Goal: Information Seeking & Learning: Learn about a topic

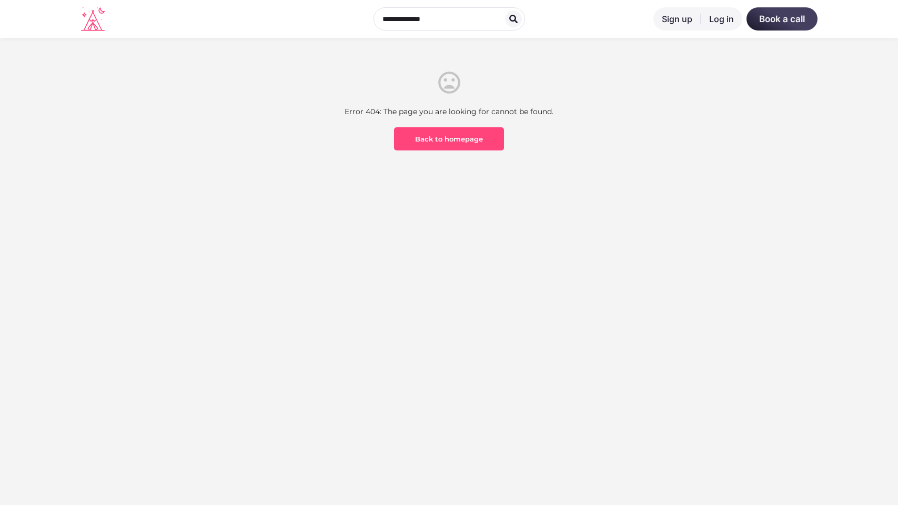
scroll to position [309, 0]
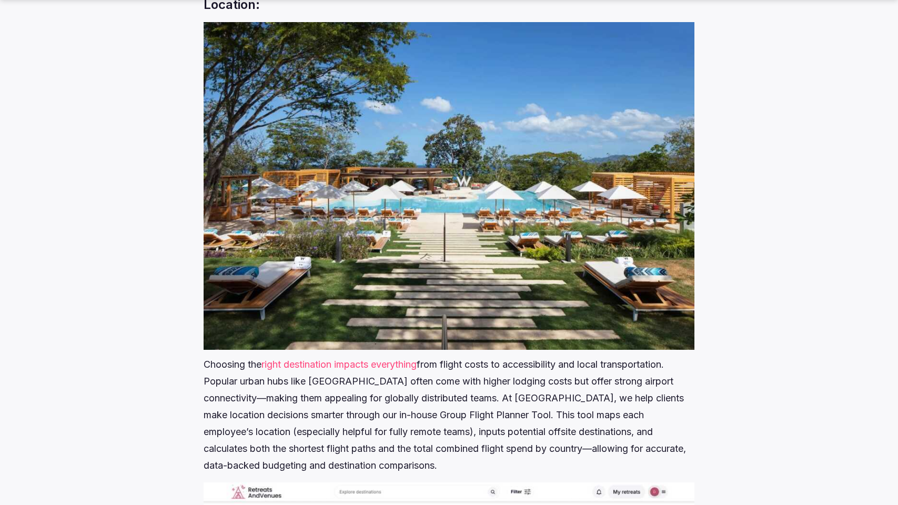
scroll to position [1901, 0]
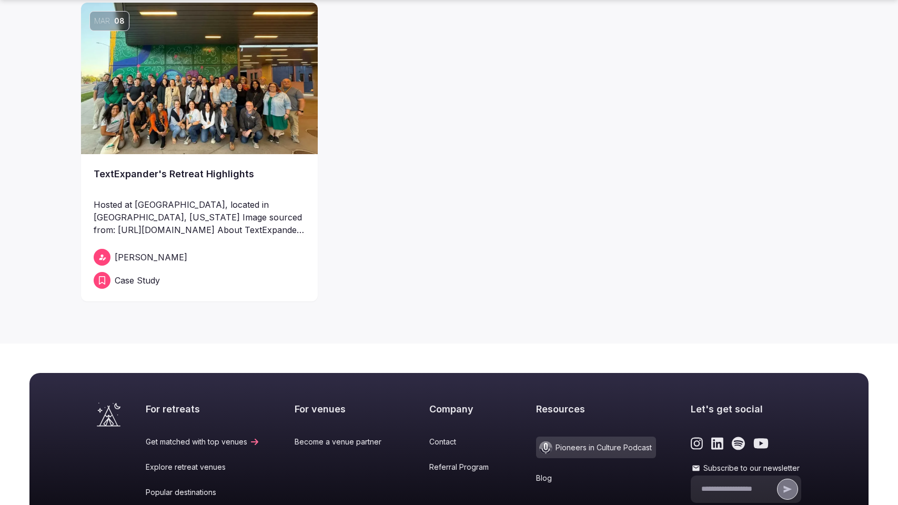
scroll to position [642, 0]
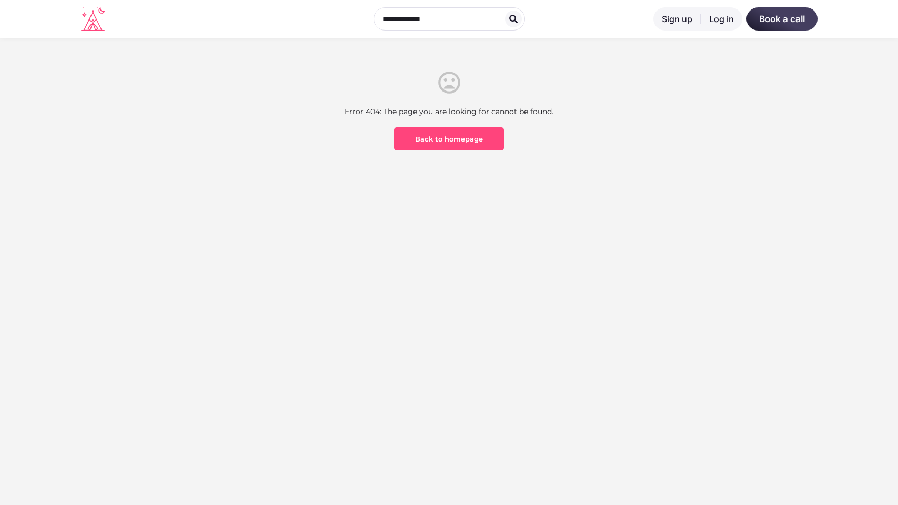
scroll to position [309, 0]
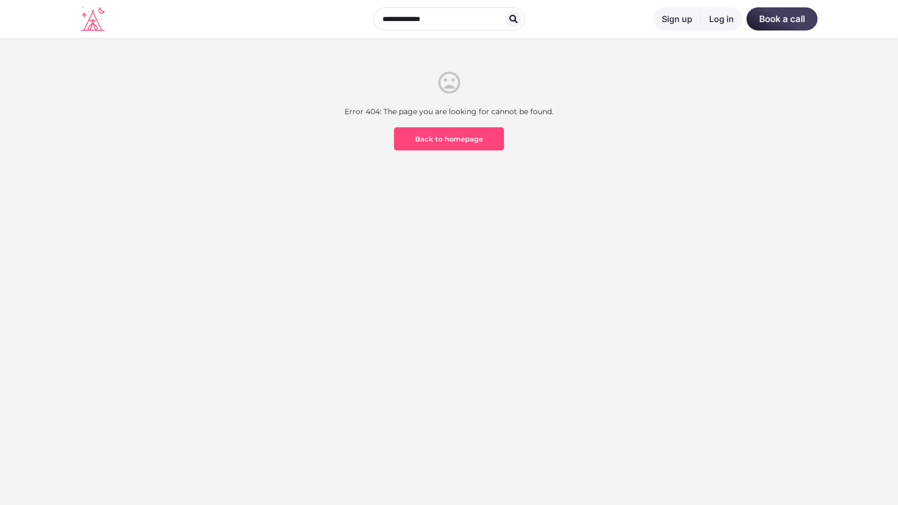
scroll to position [309, 0]
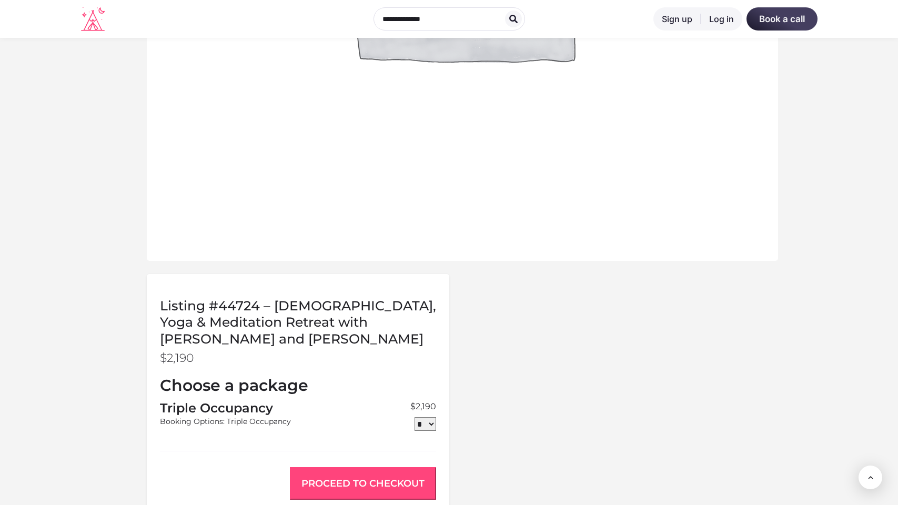
scroll to position [863, 0]
